Goal: Information Seeking & Learning: Understand process/instructions

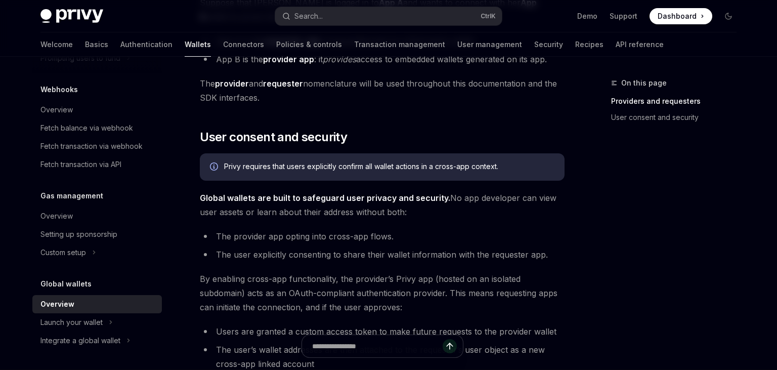
scroll to position [553, 0]
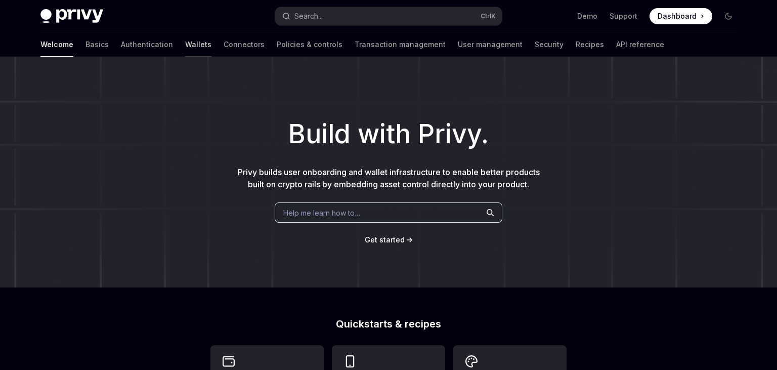
click at [185, 43] on link "Wallets" at bounding box center [198, 44] width 26 height 24
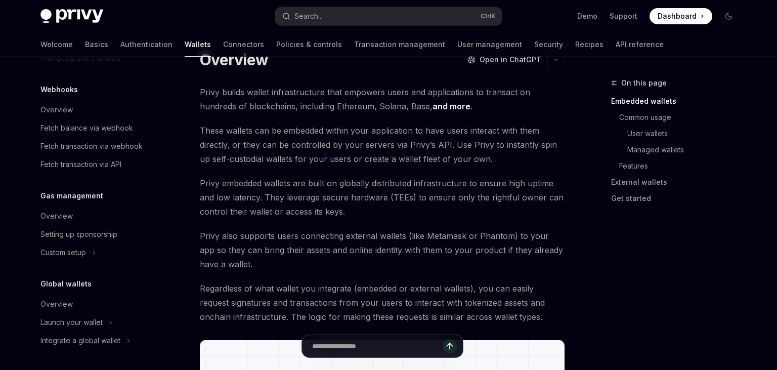
scroll to position [65, 0]
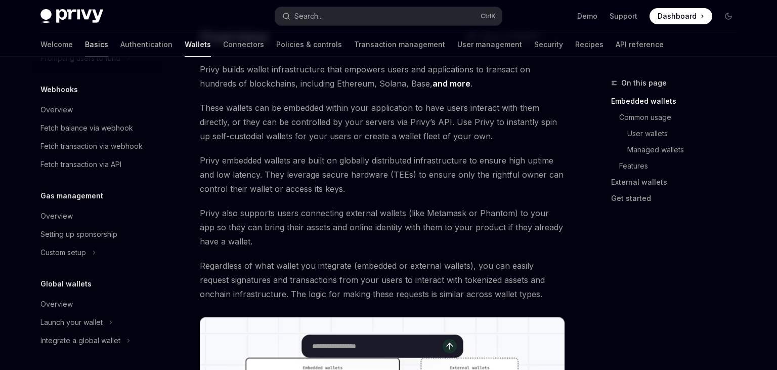
click at [85, 48] on link "Basics" at bounding box center [96, 44] width 23 height 24
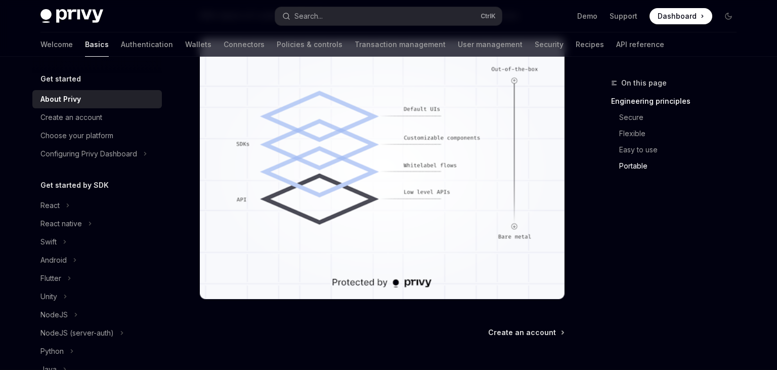
scroll to position [1080, 0]
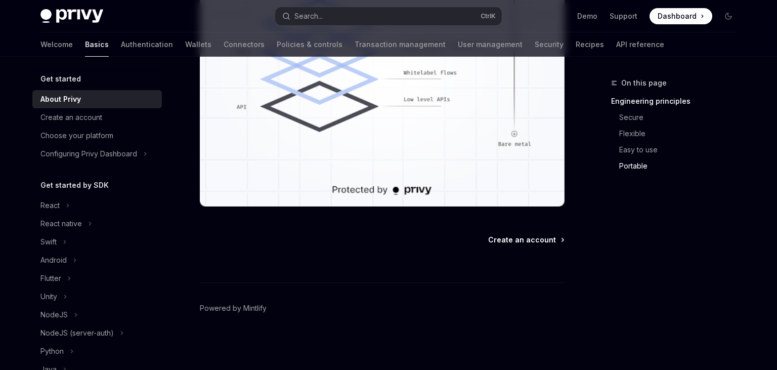
click at [543, 235] on span "Create an account" at bounding box center [522, 240] width 68 height 10
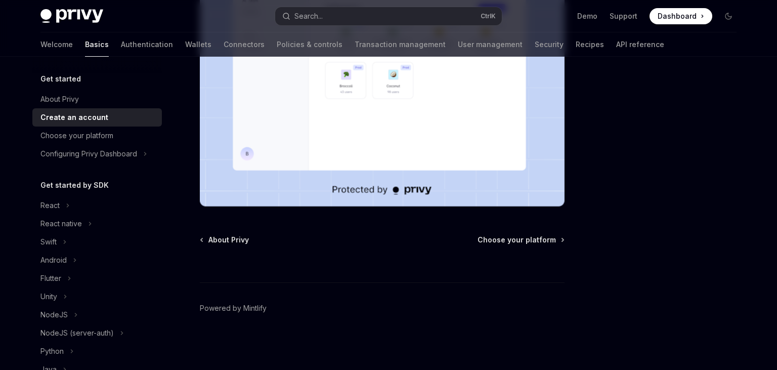
scroll to position [195, 0]
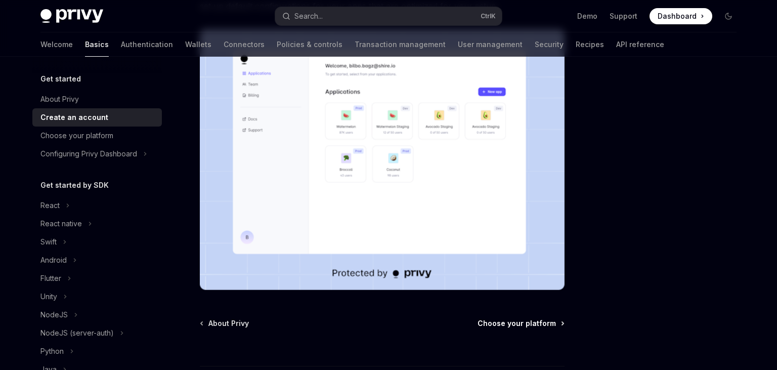
click at [504, 323] on span "Choose your platform" at bounding box center [517, 323] width 78 height 10
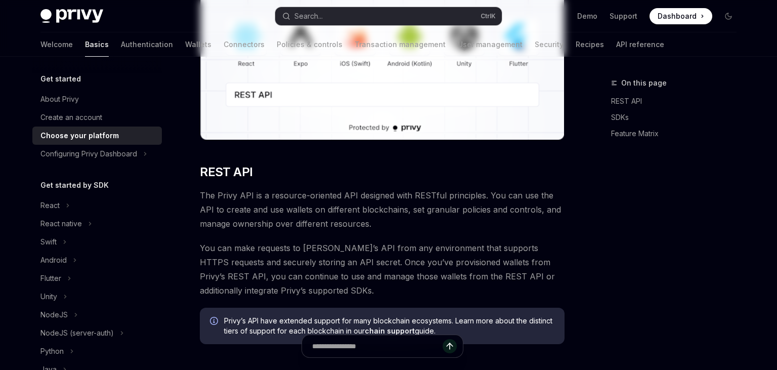
type textarea "*"
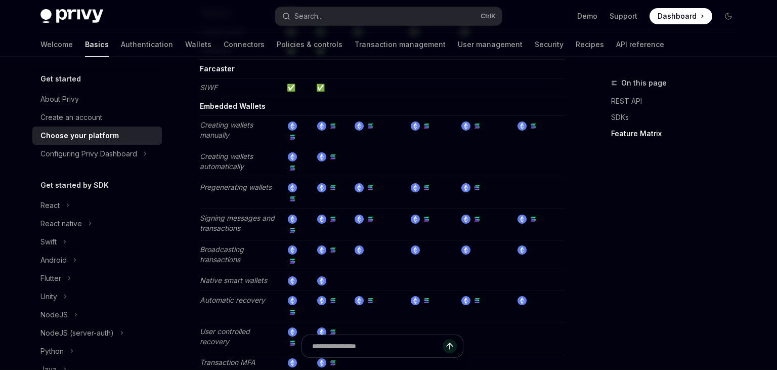
scroll to position [1227, 0]
